Goal: Task Accomplishment & Management: Use online tool/utility

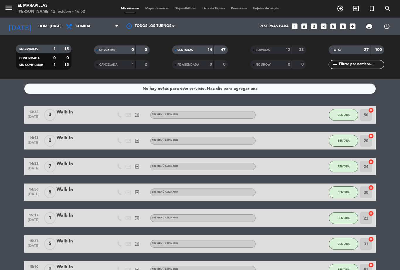
click at [155, 8] on span "Mapa de mesas" at bounding box center [156, 8] width 29 height 3
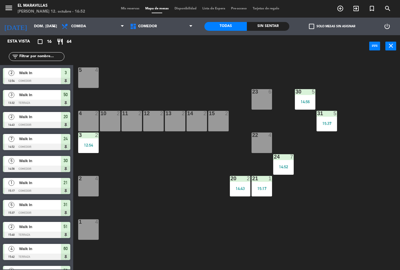
click at [190, 20] on span "Comedor" at bounding box center [161, 26] width 69 height 13
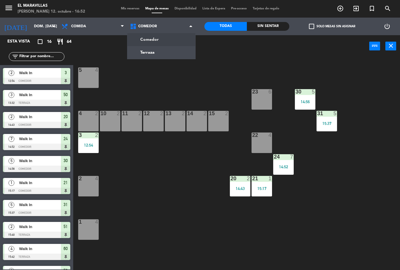
click at [213, 78] on div "5 4 23 6 30 5 14:56 4 2 10 2 11 2 12 2 13 2 14 2 15 2 31 5 15:37 3 2 12:54 22 4…" at bounding box center [238, 163] width 323 height 213
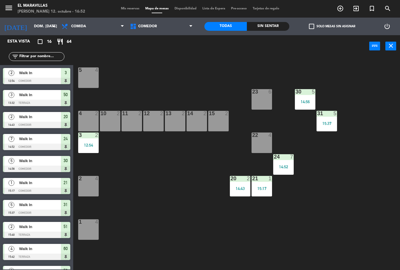
click at [299, 100] on div "14:56" at bounding box center [305, 102] width 20 height 4
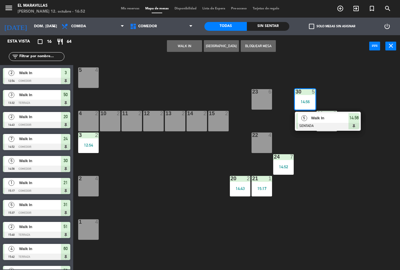
click at [313, 118] on span "Walk In" at bounding box center [329, 118] width 37 height 6
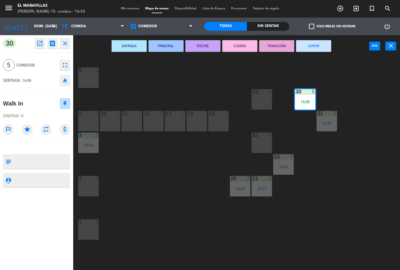
click at [315, 45] on button "SERVIR" at bounding box center [313, 46] width 35 height 12
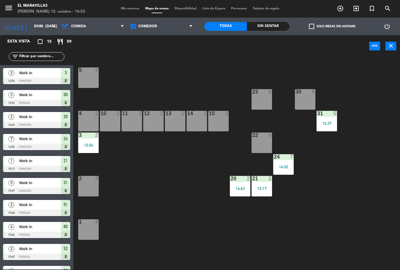
click at [255, 195] on div "21 1 15:17" at bounding box center [261, 186] width 20 height 20
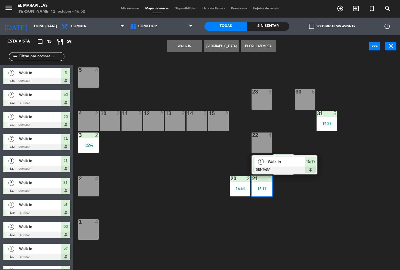
click at [305, 165] on div "15:17" at bounding box center [310, 162] width 11 height 10
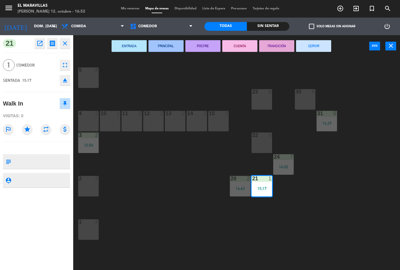
click at [321, 46] on button "SERVIR" at bounding box center [313, 46] width 35 height 12
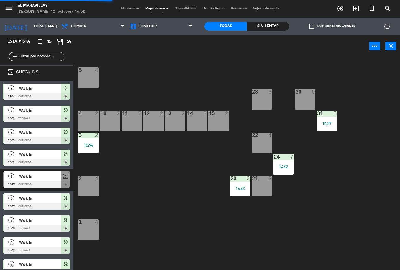
click at [242, 188] on div "14:43" at bounding box center [240, 188] width 20 height 4
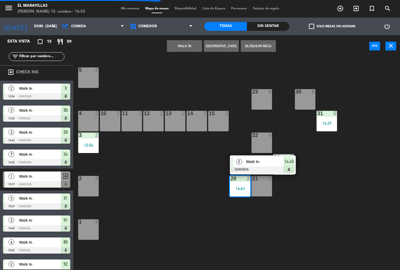
click at [296, 165] on div "2 Walk In SENTADA 14:43" at bounding box center [263, 164] width 66 height 19
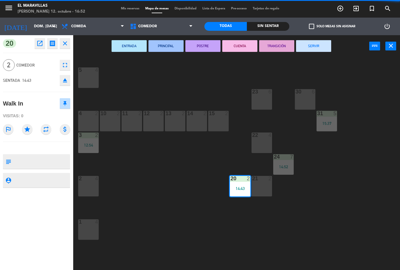
click at [317, 49] on button "SERVIR" at bounding box center [313, 46] width 35 height 12
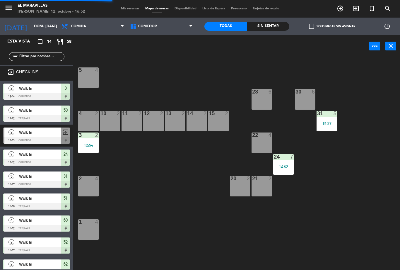
click at [261, 142] on div "22 4" at bounding box center [261, 142] width 20 height 20
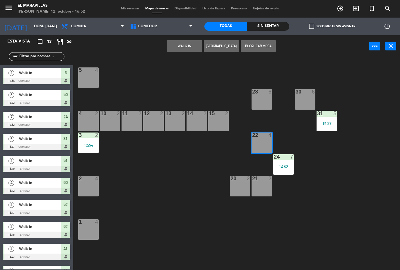
click at [184, 41] on button "WALK IN" at bounding box center [184, 46] width 35 height 12
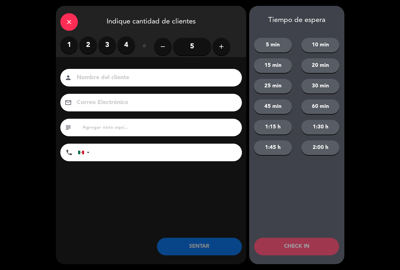
click at [87, 44] on label "2" at bounding box center [88, 45] width 18 height 18
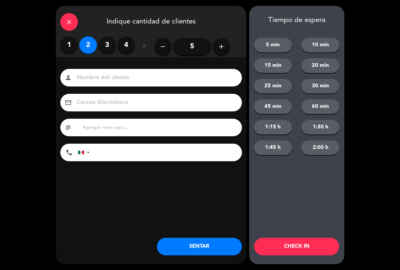
click at [209, 249] on button "SENTAR" at bounding box center [199, 246] width 85 height 18
